Goal: Task Accomplishment & Management: Use online tool/utility

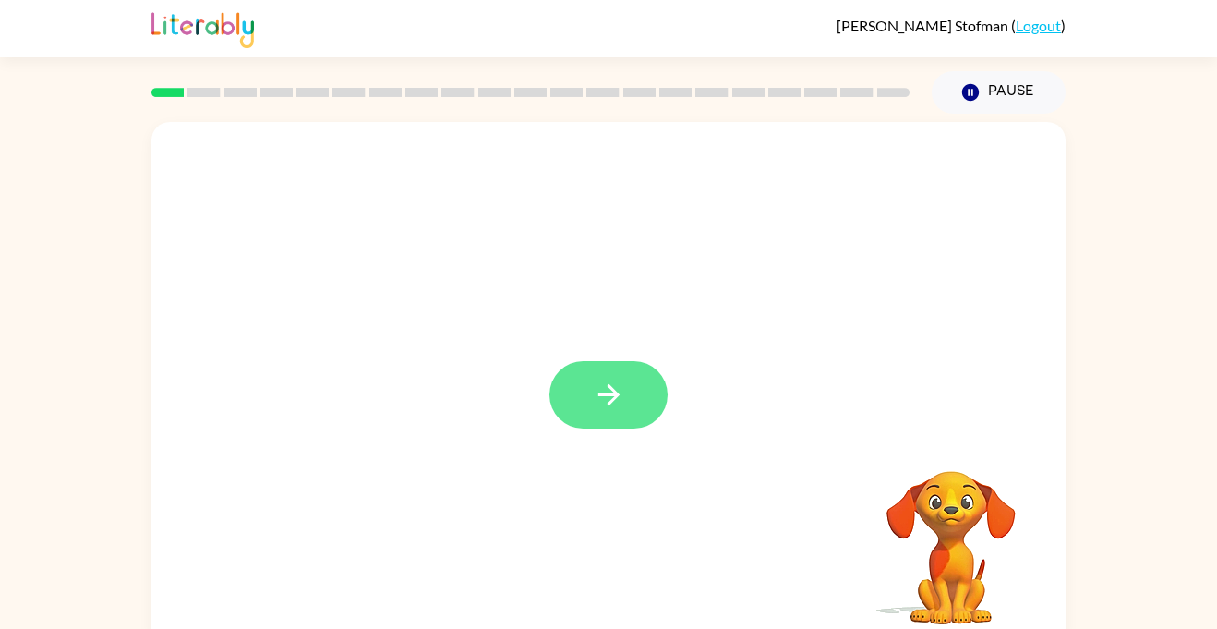
click at [630, 394] on button "button" at bounding box center [608, 394] width 118 height 67
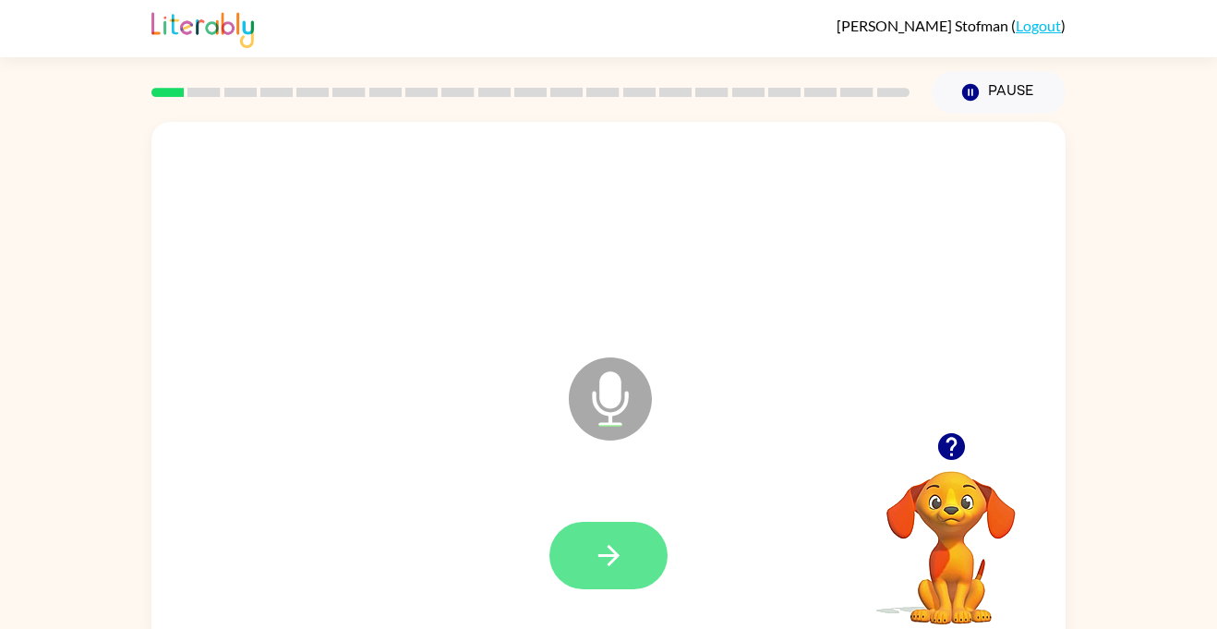
click at [561, 568] on button "button" at bounding box center [608, 555] width 118 height 67
click at [628, 559] on button "button" at bounding box center [608, 555] width 118 height 67
click at [577, 563] on button "button" at bounding box center [608, 555] width 118 height 67
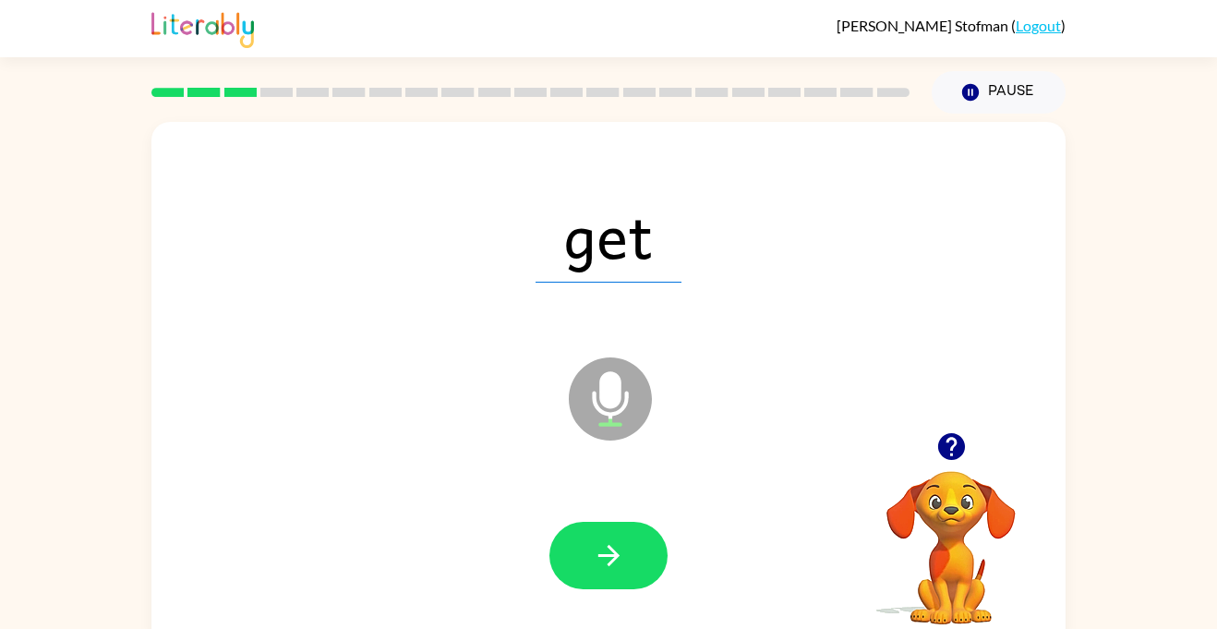
scroll to position [3, 0]
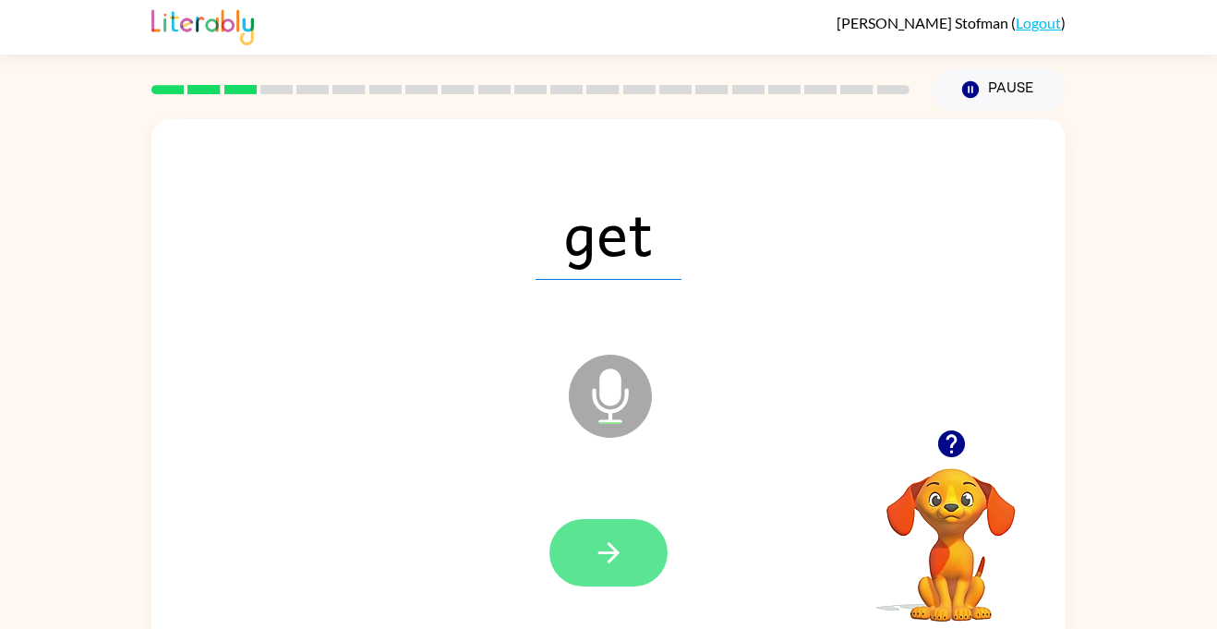
click at [600, 562] on icon "button" at bounding box center [609, 552] width 32 height 32
click at [622, 570] on button "button" at bounding box center [608, 552] width 118 height 67
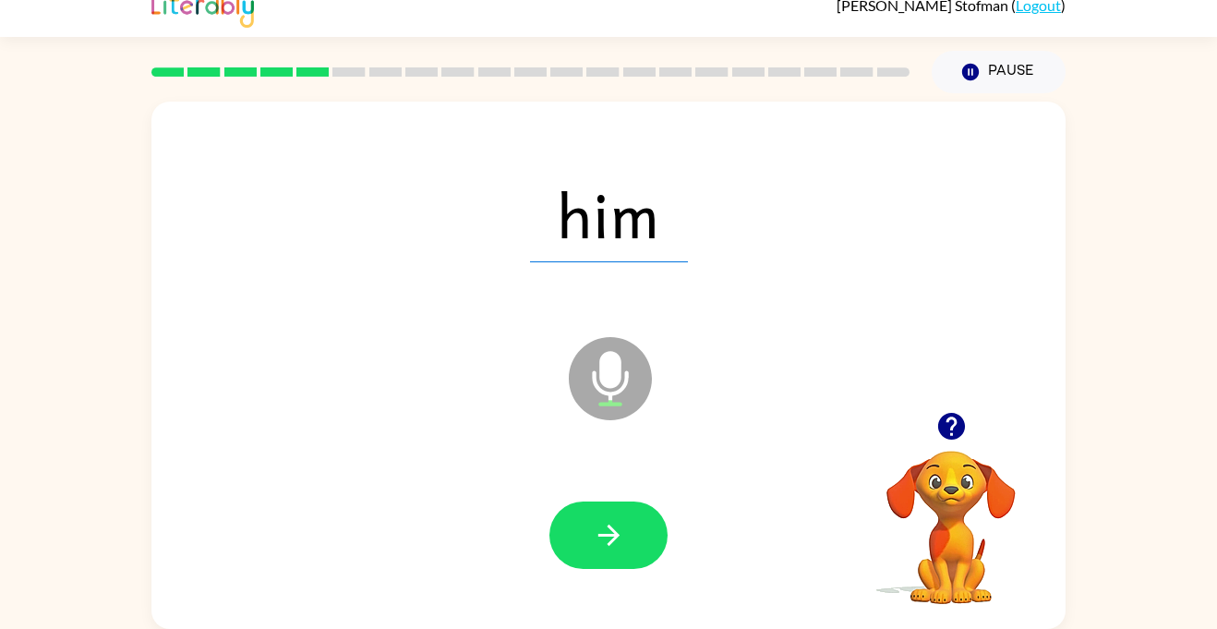
scroll to position [0, 0]
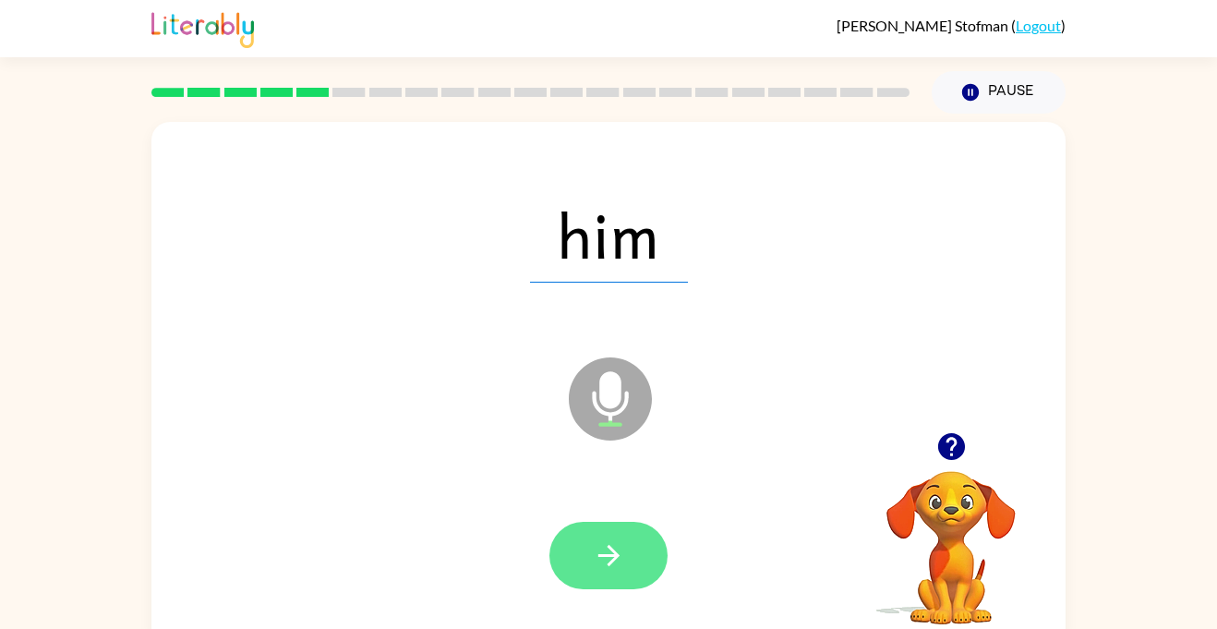
click at [590, 551] on button "button" at bounding box center [608, 555] width 118 height 67
click at [569, 553] on button "button" at bounding box center [608, 555] width 118 height 67
click at [624, 567] on icon "button" at bounding box center [609, 555] width 32 height 32
click at [647, 558] on button "button" at bounding box center [608, 555] width 118 height 67
click at [654, 562] on button "button" at bounding box center [608, 555] width 118 height 67
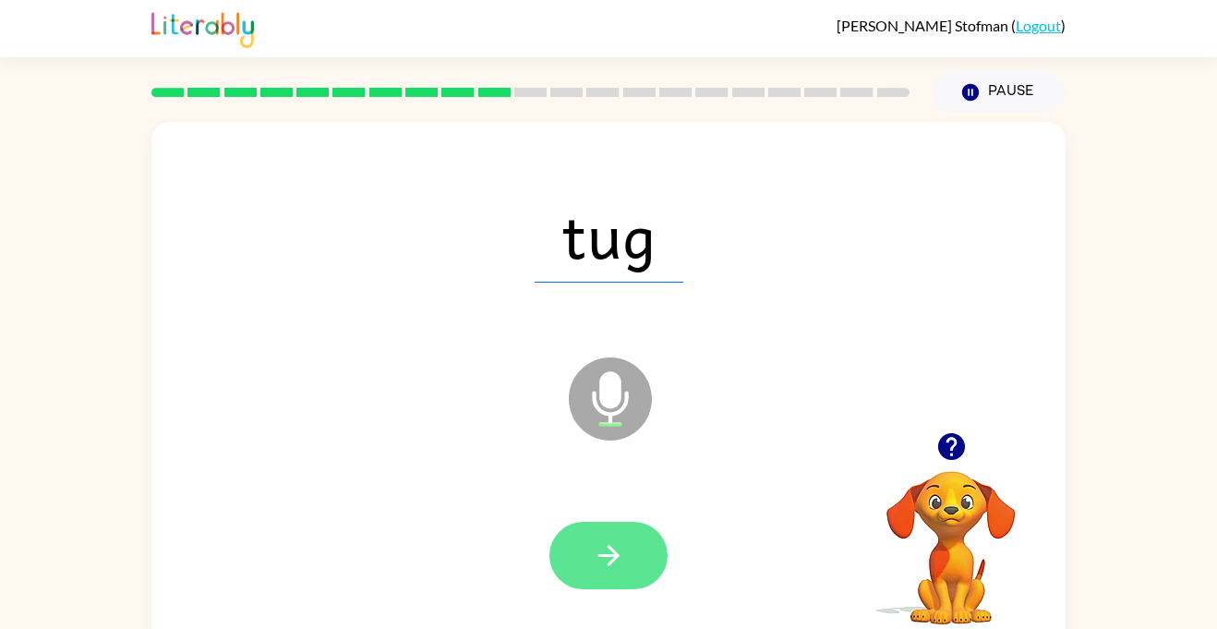
click at [648, 563] on button "button" at bounding box center [608, 555] width 118 height 67
click at [636, 560] on button "button" at bounding box center [608, 555] width 118 height 67
click at [633, 539] on button "button" at bounding box center [608, 555] width 118 height 67
click at [615, 570] on icon "button" at bounding box center [609, 555] width 32 height 32
click at [599, 550] on icon "button" at bounding box center [609, 555] width 32 height 32
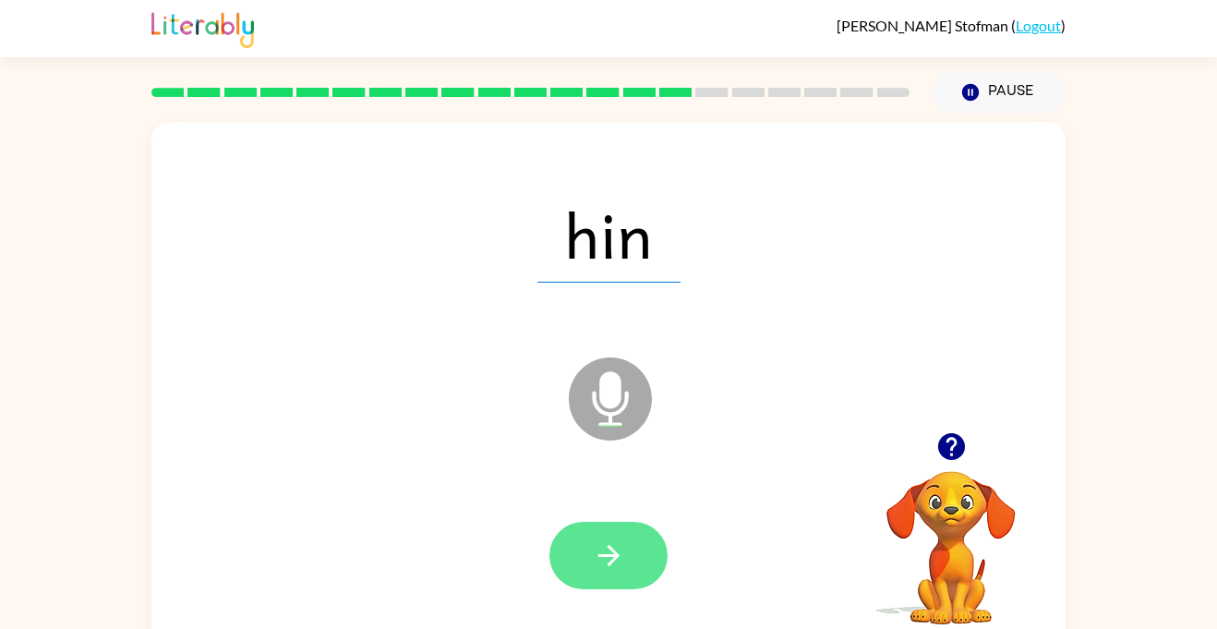
click at [594, 553] on icon "button" at bounding box center [609, 555] width 32 height 32
click at [609, 557] on icon "button" at bounding box center [609, 555] width 32 height 32
click at [632, 577] on button "button" at bounding box center [608, 555] width 118 height 67
click at [618, 554] on icon "button" at bounding box center [609, 555] width 32 height 32
click at [639, 558] on button "button" at bounding box center [608, 555] width 118 height 67
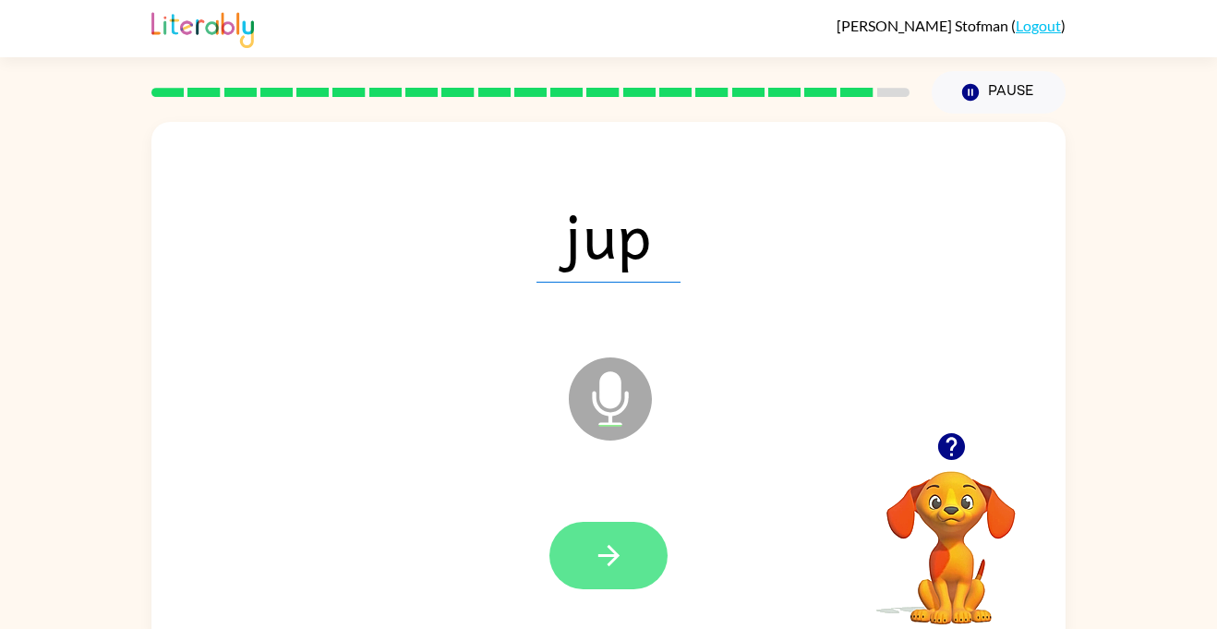
click at [605, 556] on icon "button" at bounding box center [607, 555] width 21 height 21
